Goal: Find specific page/section

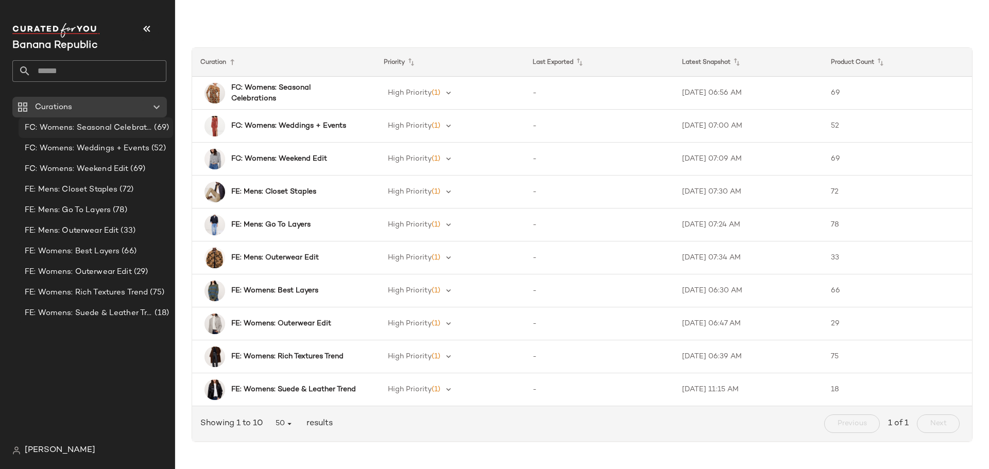
click at [56, 123] on span "FC: Womens: Seasonal Celebrations" at bounding box center [88, 128] width 127 height 12
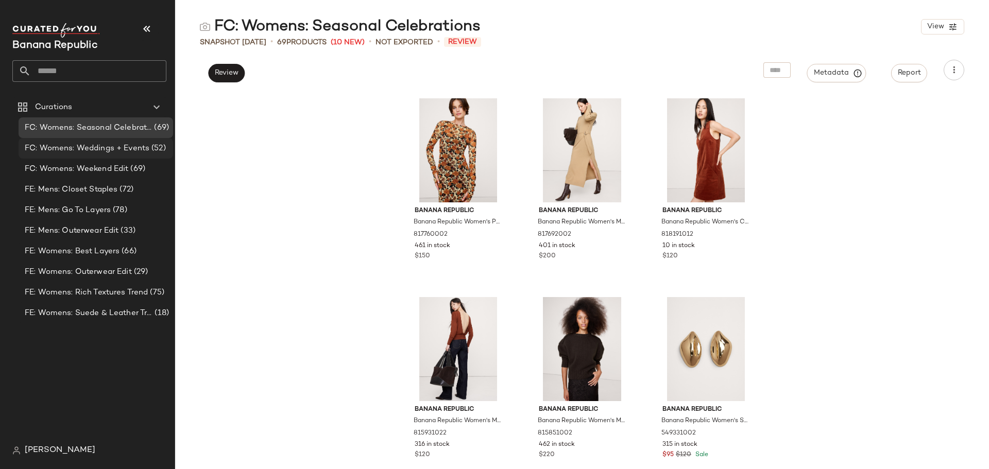
click at [84, 146] on span "FC: Womens: Weddings + Events" at bounding box center [87, 149] width 125 height 12
